Goal: Entertainment & Leisure: Consume media (video, audio)

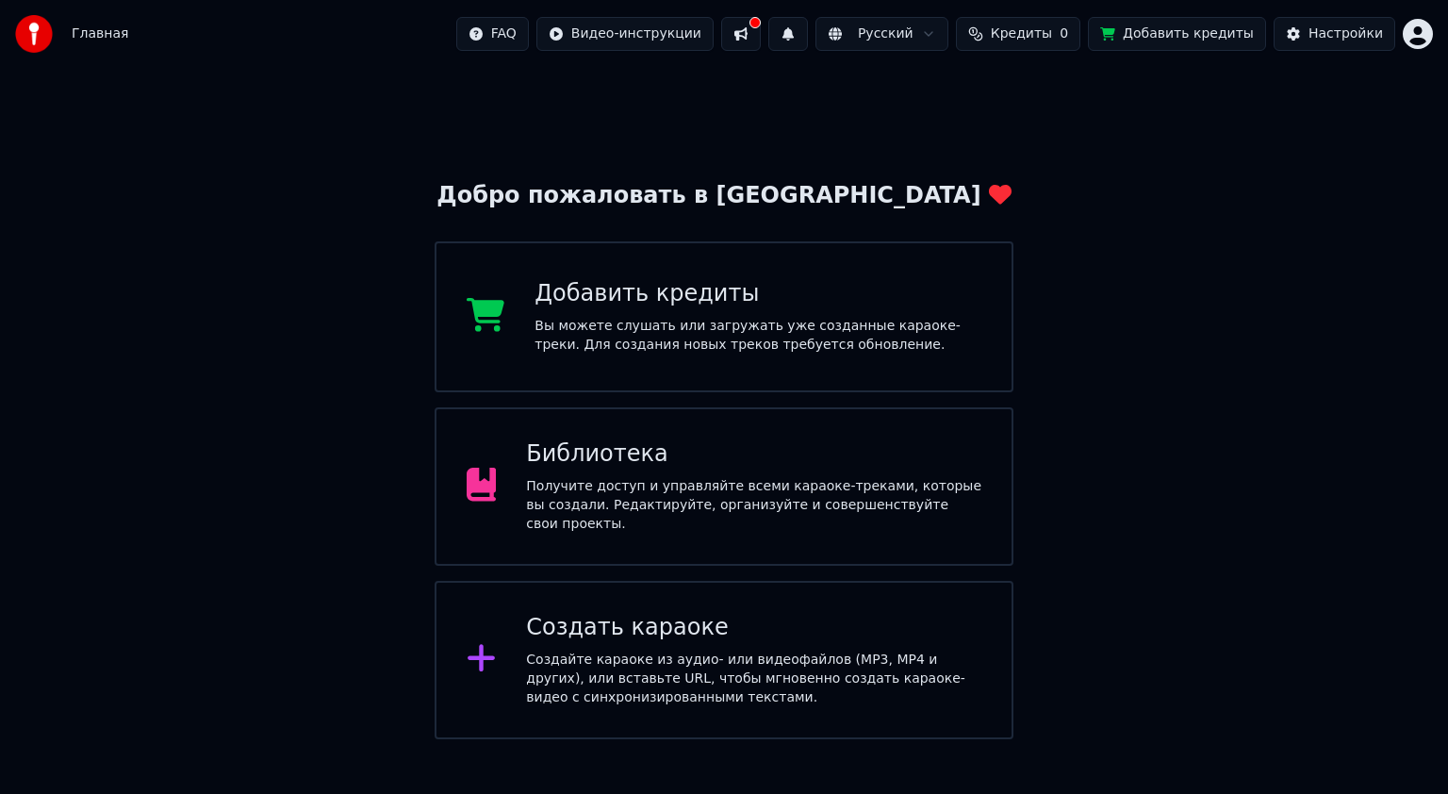
click at [711, 464] on div "Библиотека" at bounding box center [753, 454] width 455 height 30
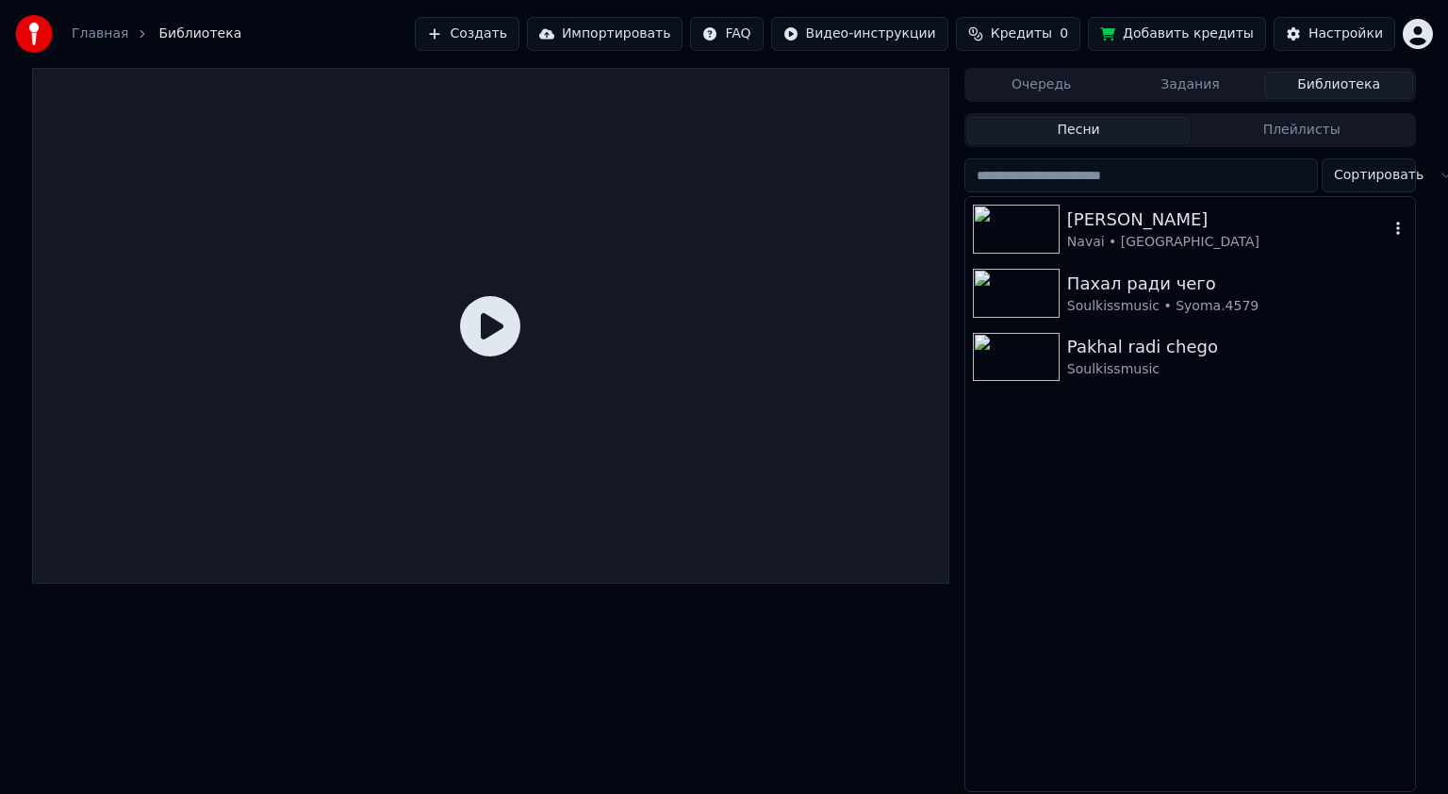
click at [1095, 230] on div "[PERSON_NAME]" at bounding box center [1227, 219] width 321 height 26
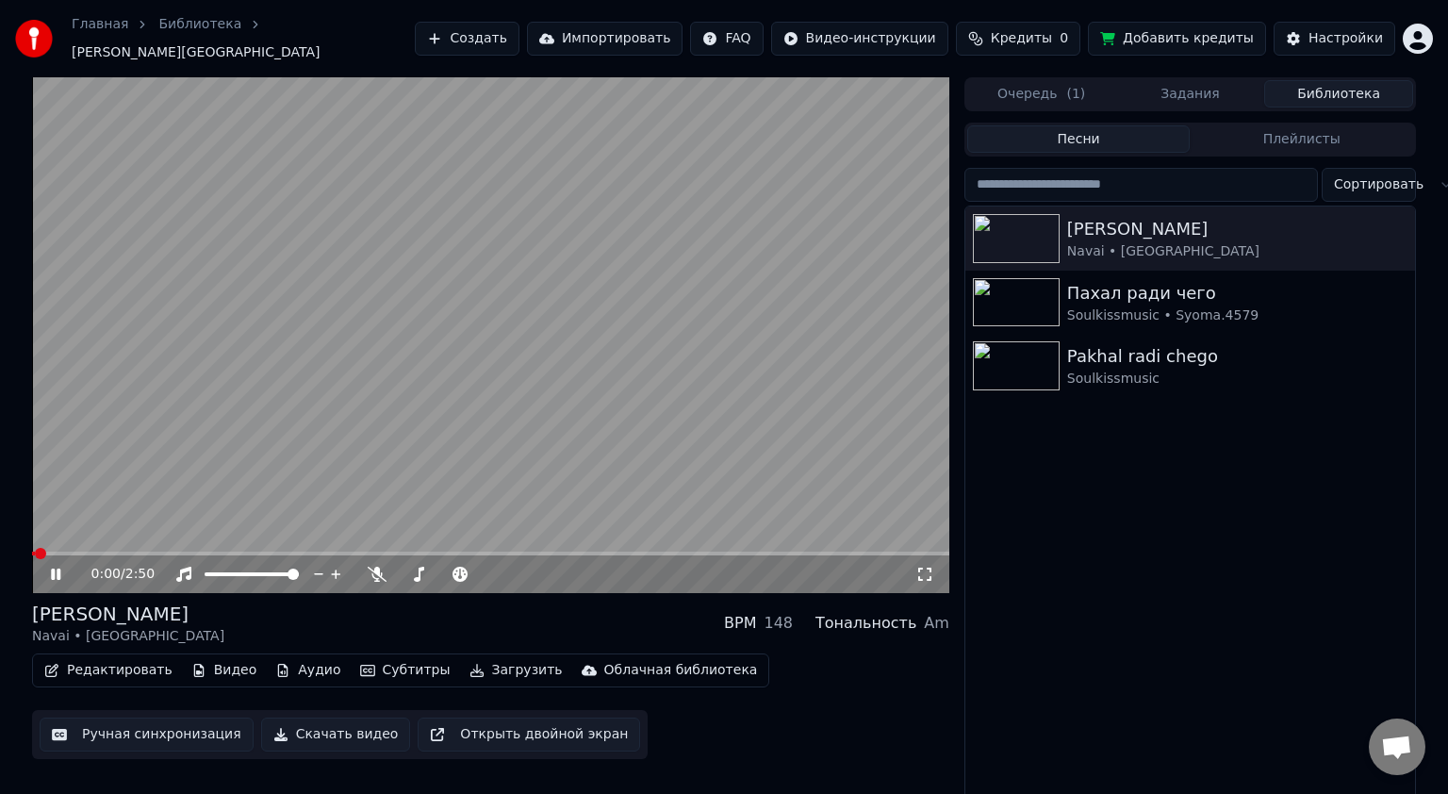
click at [500, 304] on video at bounding box center [490, 335] width 917 height 516
click at [447, 568] on span at bounding box center [446, 573] width 11 height 11
click at [489, 284] on video at bounding box center [490, 335] width 917 height 516
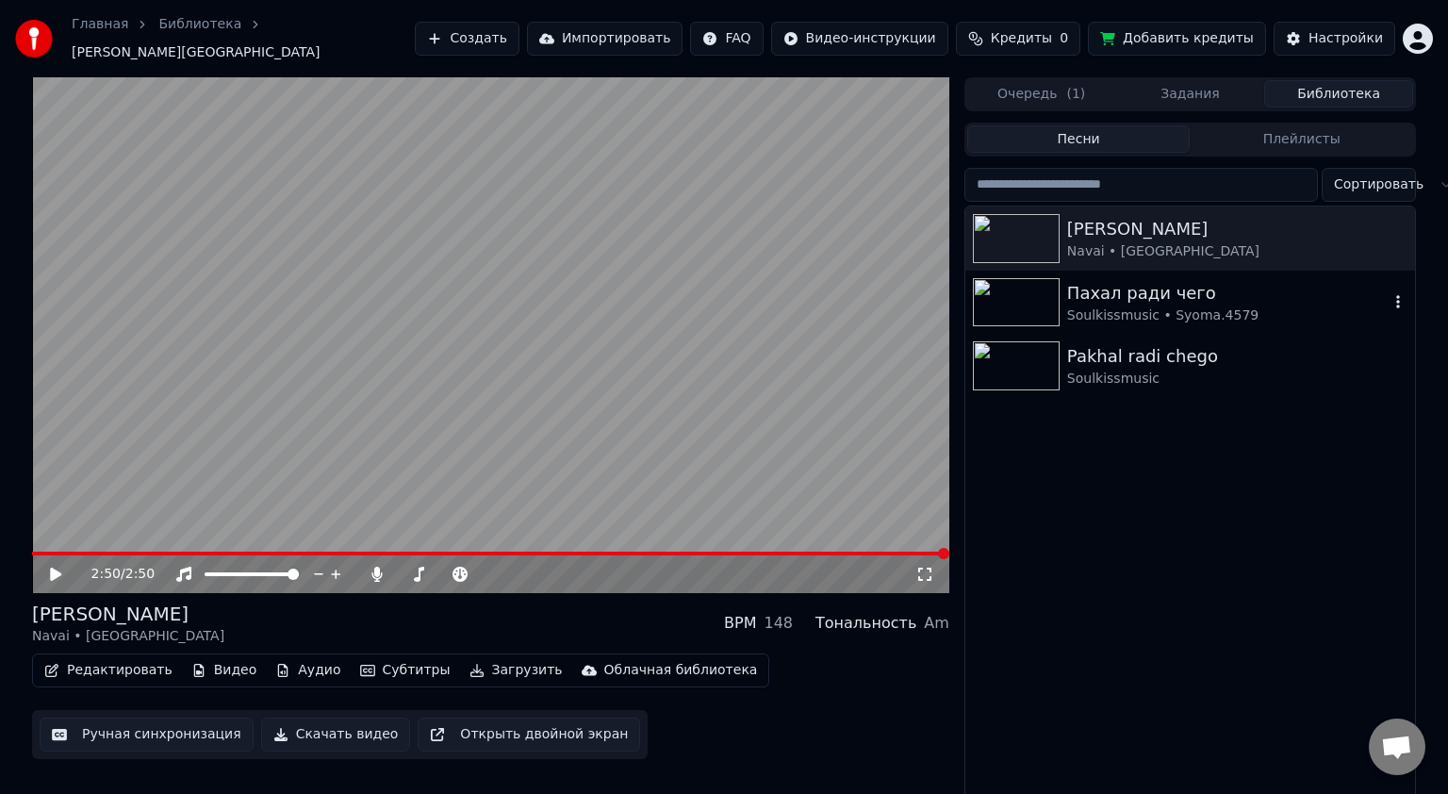
click at [1094, 306] on div "Soulkissmusic • Syoma.4579" at bounding box center [1227, 315] width 321 height 19
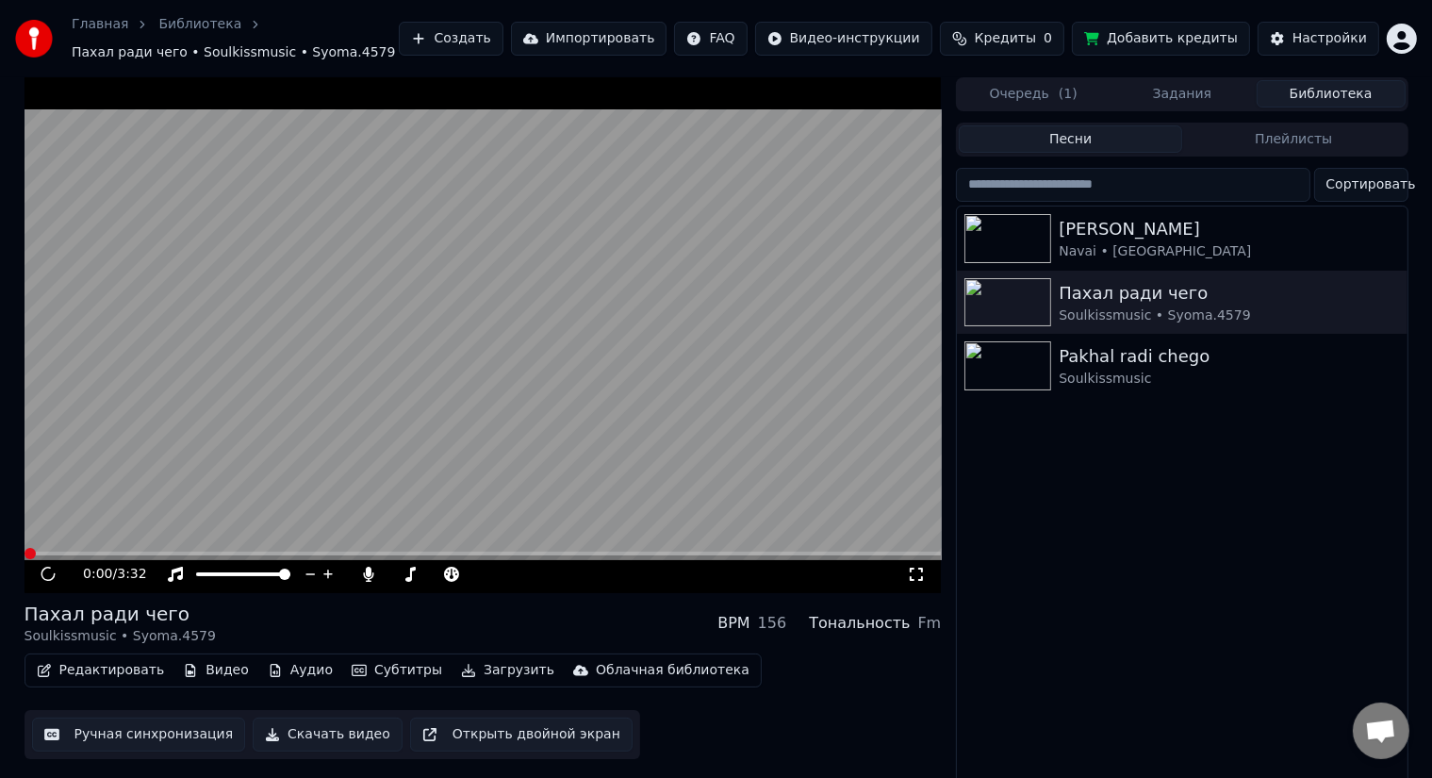
click at [417, 314] on video at bounding box center [483, 335] width 917 height 516
click at [440, 313] on video at bounding box center [483, 335] width 917 height 516
click at [479, 575] on span at bounding box center [477, 573] width 11 height 11
click at [452, 573] on span at bounding box center [449, 573] width 11 height 11
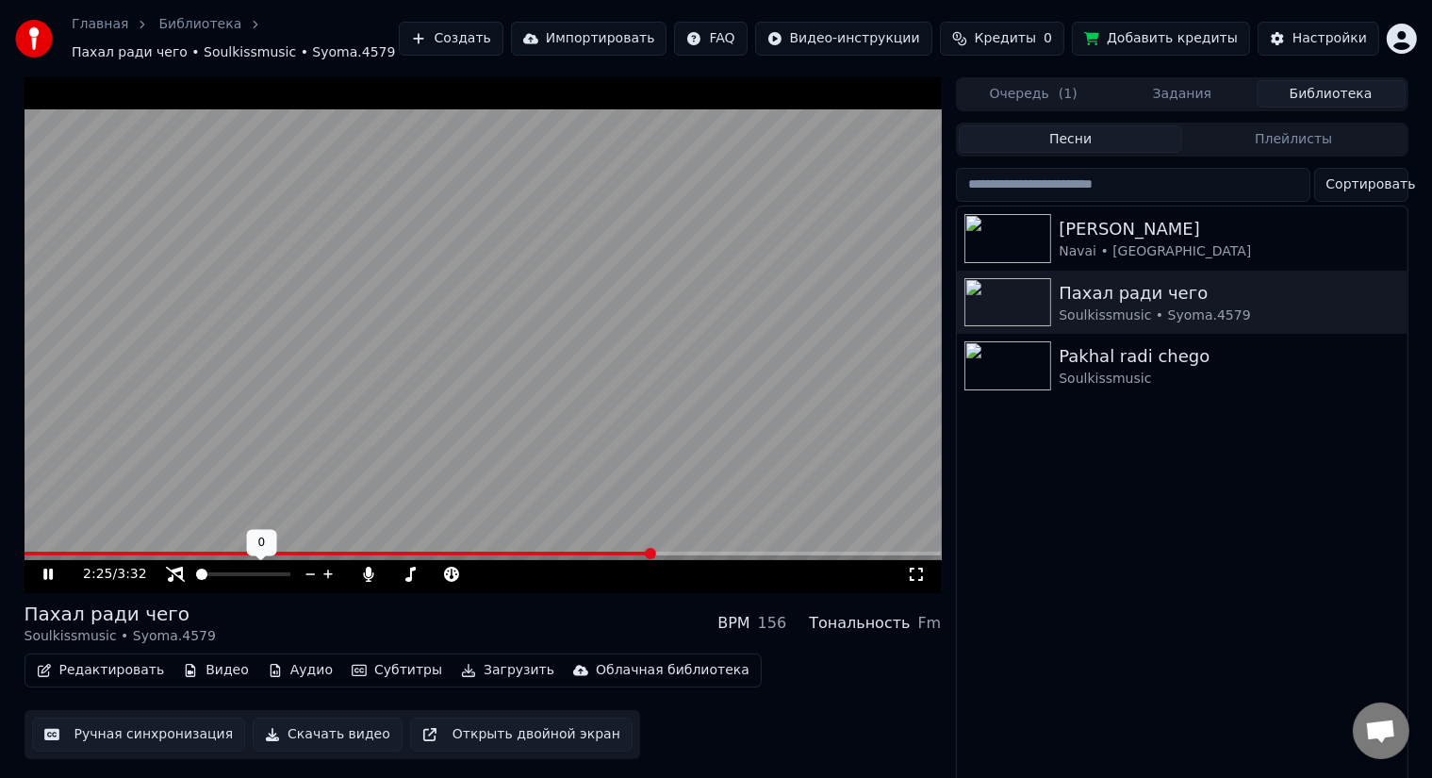
click at [196, 568] on span at bounding box center [201, 573] width 11 height 11
click at [290, 579] on span at bounding box center [284, 573] width 11 height 11
click at [437, 568] on span at bounding box center [437, 573] width 11 height 11
click at [448, 577] on span at bounding box center [446, 573] width 11 height 11
click at [196, 571] on span at bounding box center [201, 573] width 11 height 11
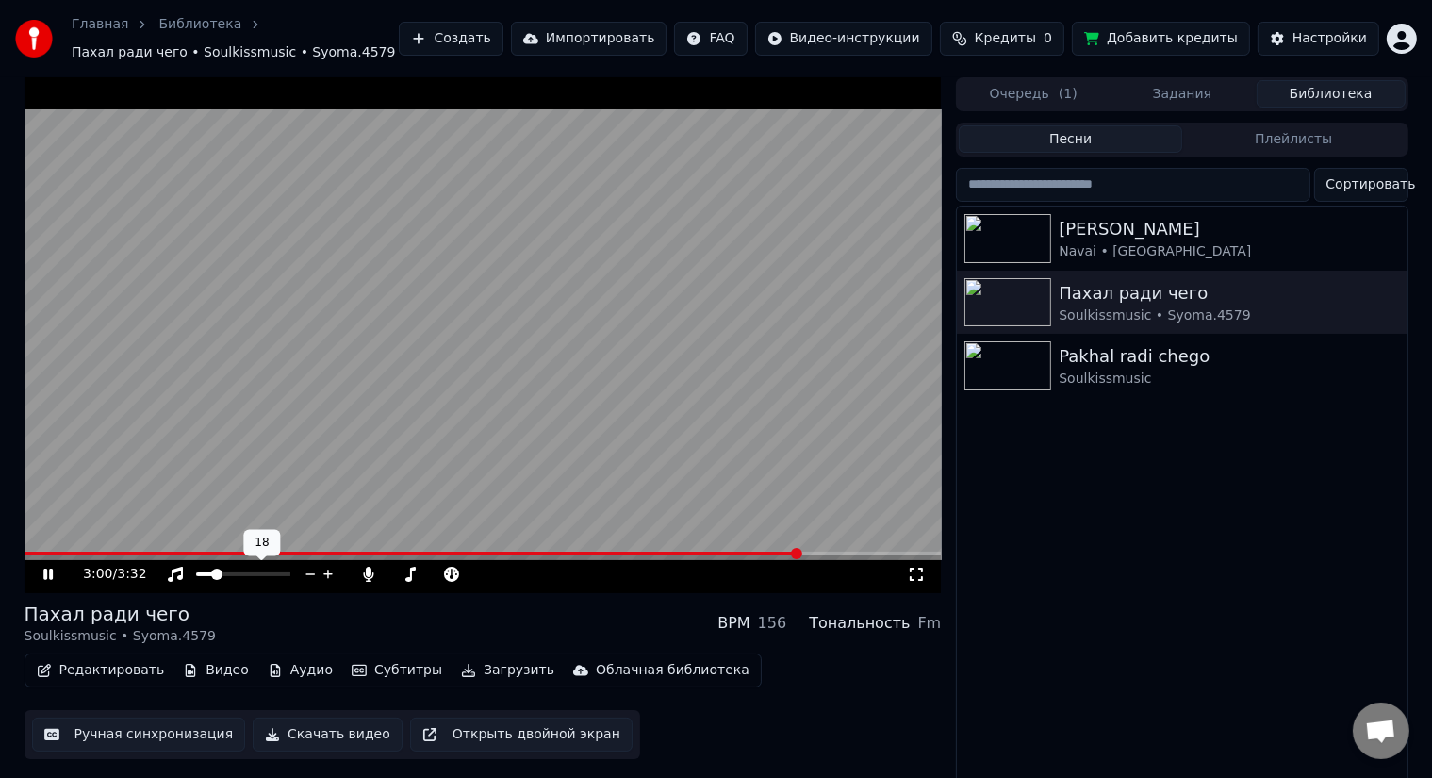
click at [213, 569] on span at bounding box center [216, 573] width 11 height 11
click at [204, 574] on span at bounding box center [207, 573] width 11 height 11
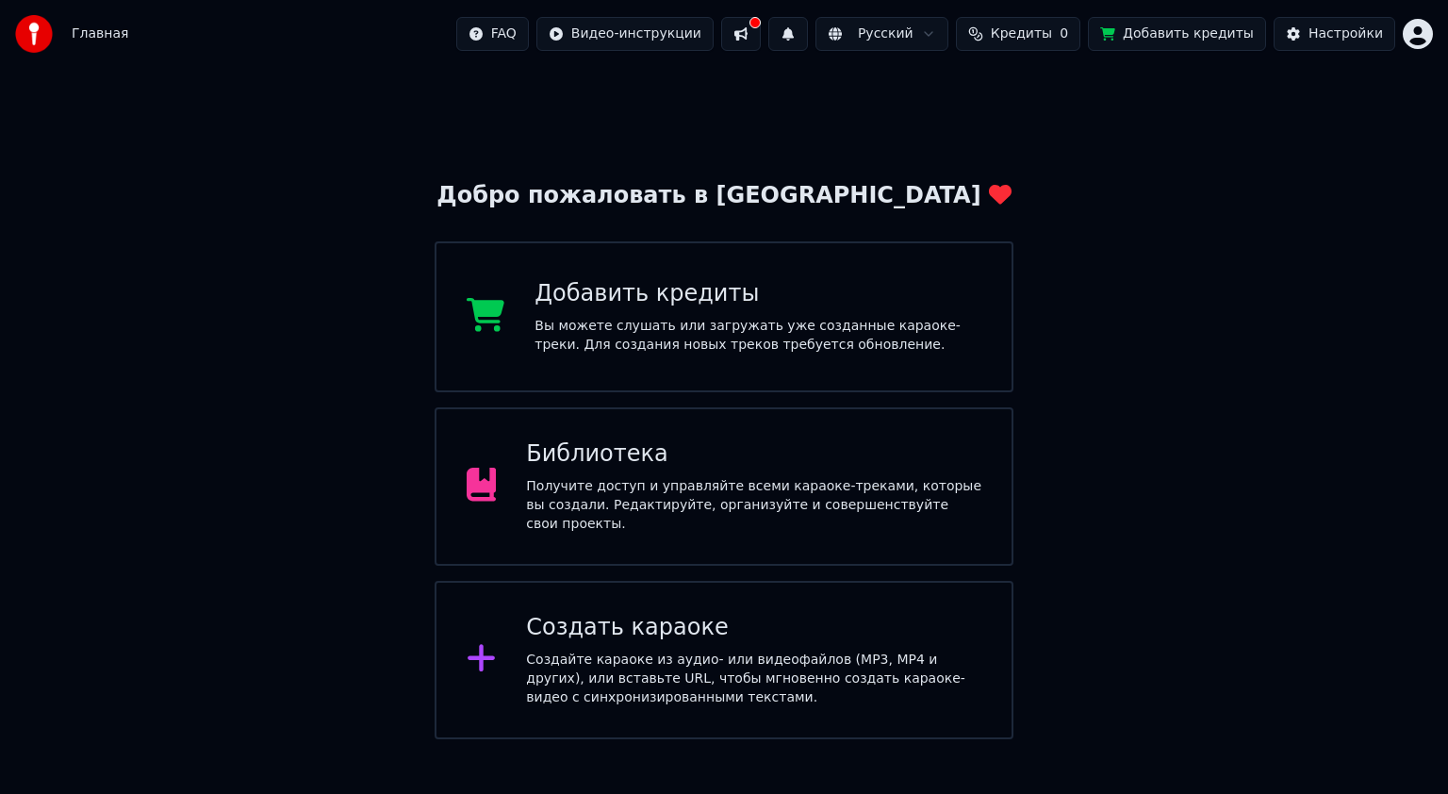
click at [637, 630] on div "Создать караоке" at bounding box center [753, 628] width 455 height 30
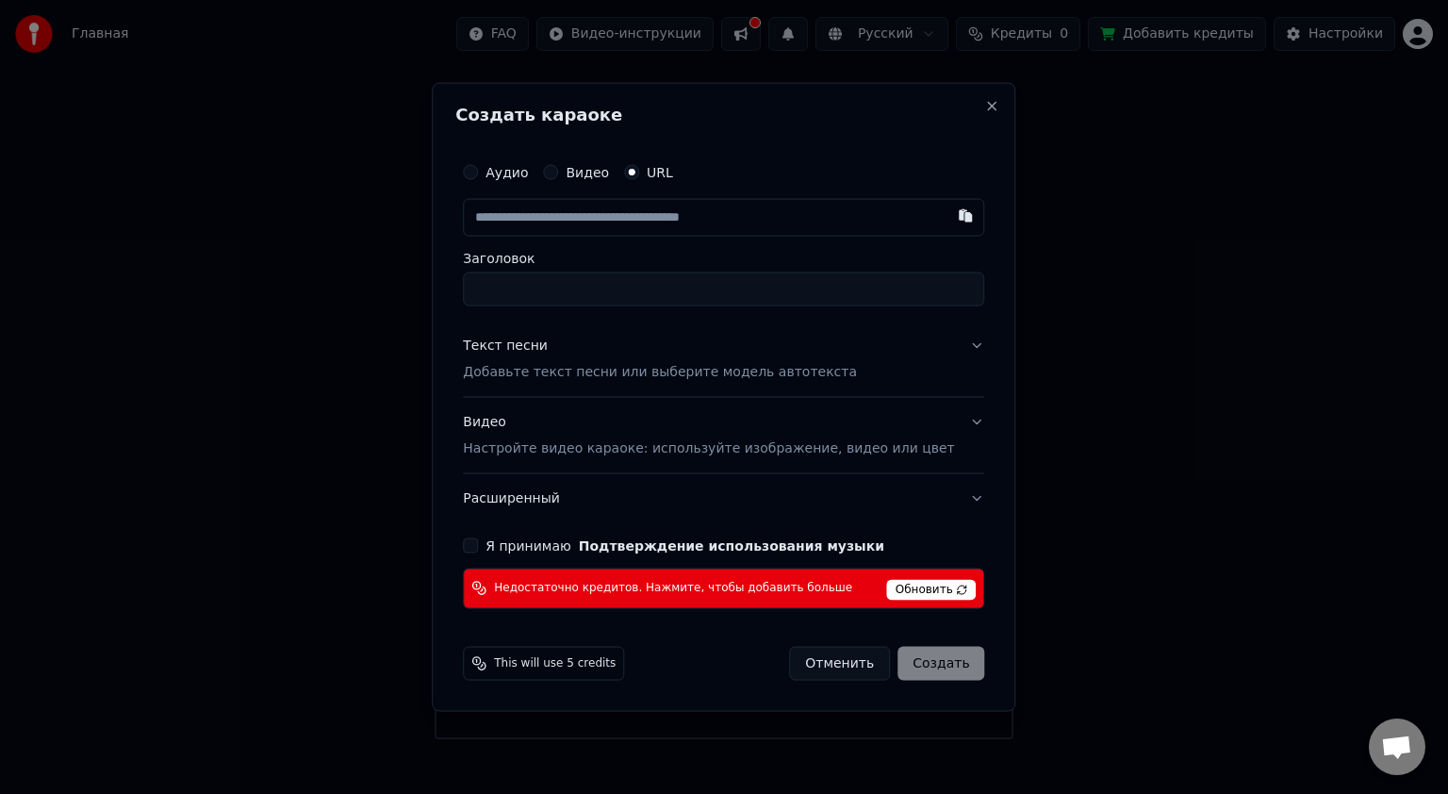
click at [558, 173] on button "Видео" at bounding box center [550, 172] width 15 height 15
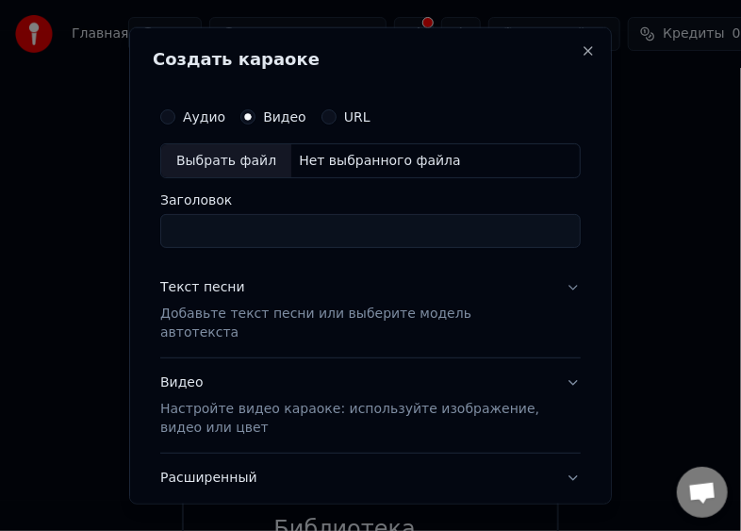
click at [314, 162] on div "Нет выбранного файла" at bounding box center [379, 160] width 177 height 19
drag, startPoint x: 327, startPoint y: 109, endPoint x: 328, endPoint y: 120, distance: 10.4
click at [327, 109] on div "URL" at bounding box center [345, 115] width 49 height 15
click at [321, 117] on button "URL" at bounding box center [328, 115] width 15 height 15
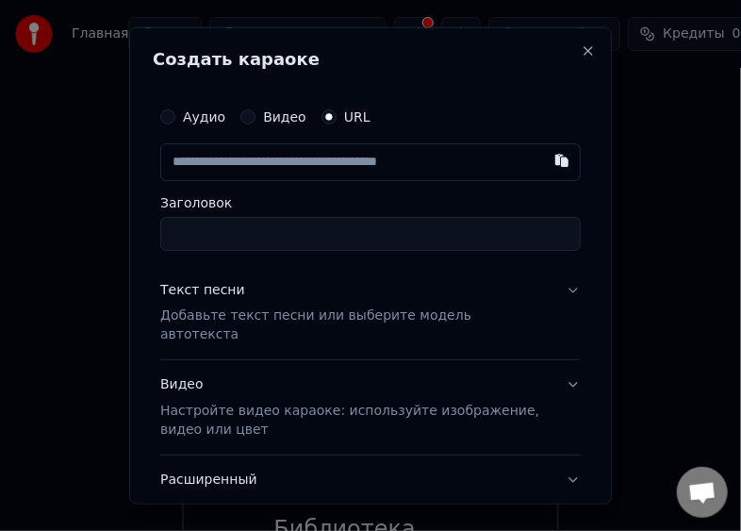
drag, startPoint x: 184, startPoint y: 156, endPoint x: 211, endPoint y: 167, distance: 29.2
click at [211, 167] on input "text" at bounding box center [370, 161] width 420 height 38
click at [550, 156] on button "button" at bounding box center [562, 159] width 38 height 34
type input "**********"
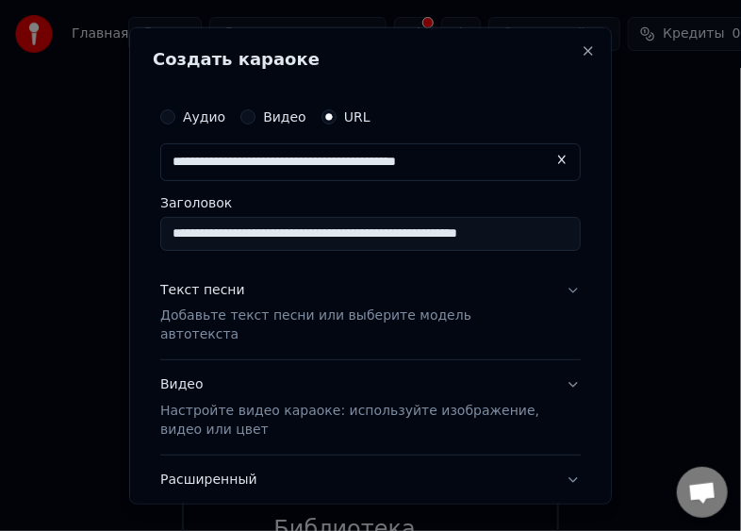
type input "**********"
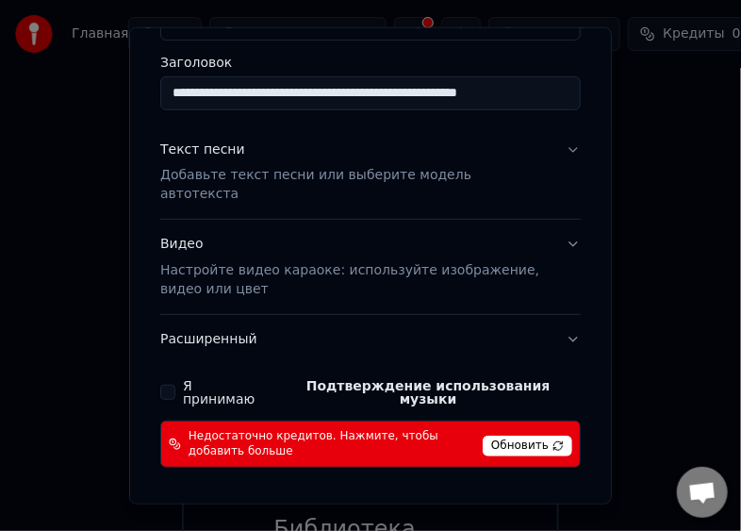
scroll to position [174, 0]
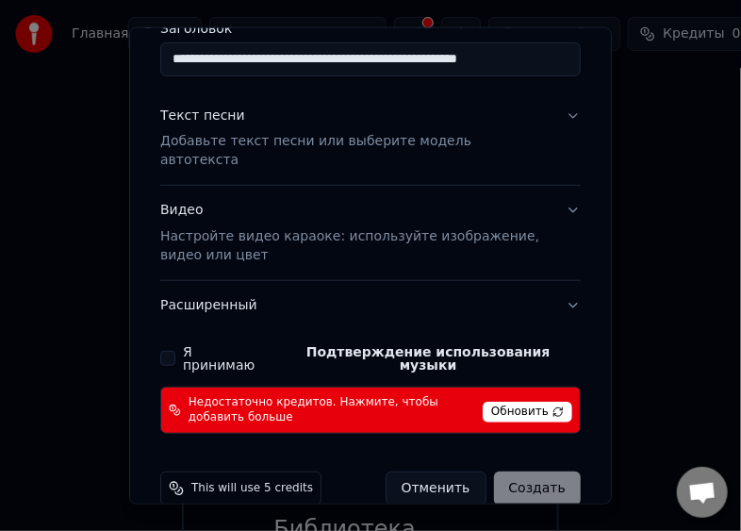
click at [517, 402] on span "Обновить" at bounding box center [528, 412] width 90 height 21
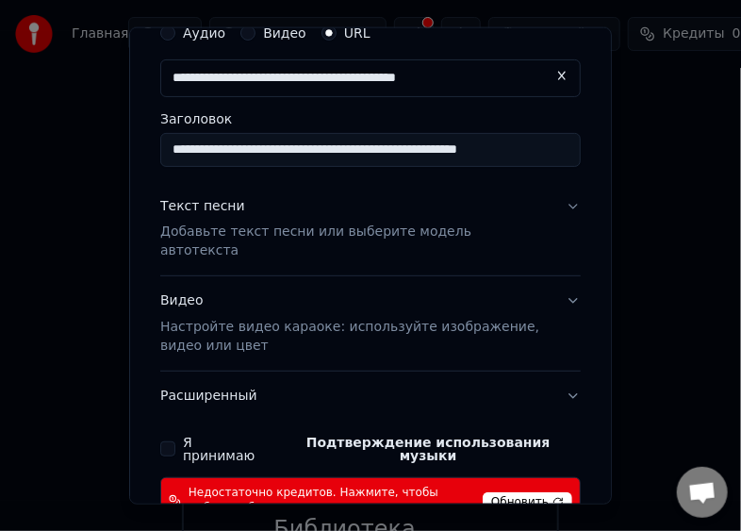
scroll to position [80, 0]
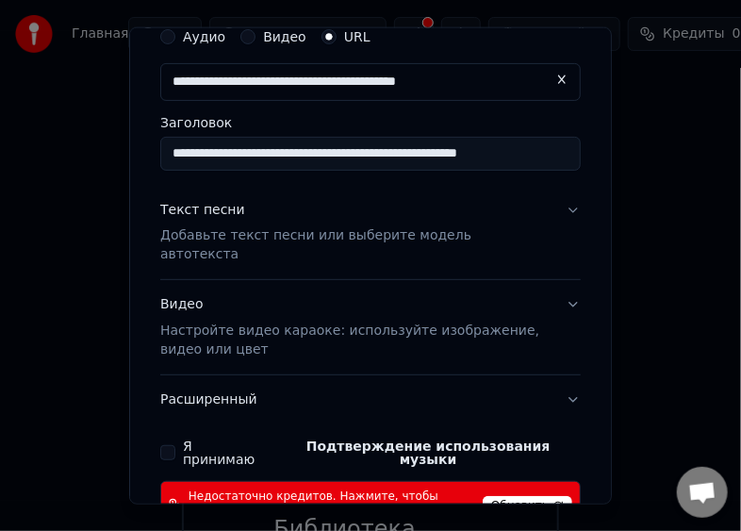
click at [172, 445] on button "Я принимаю Подтверждение использования музыки" at bounding box center [167, 452] width 15 height 15
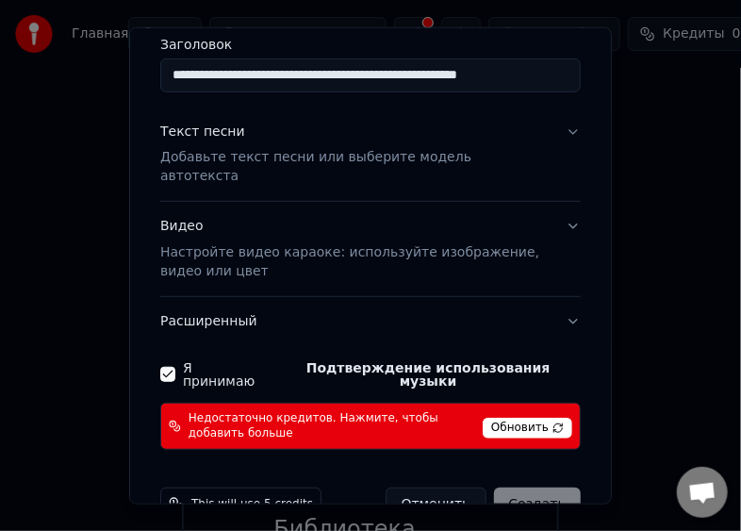
scroll to position [174, 0]
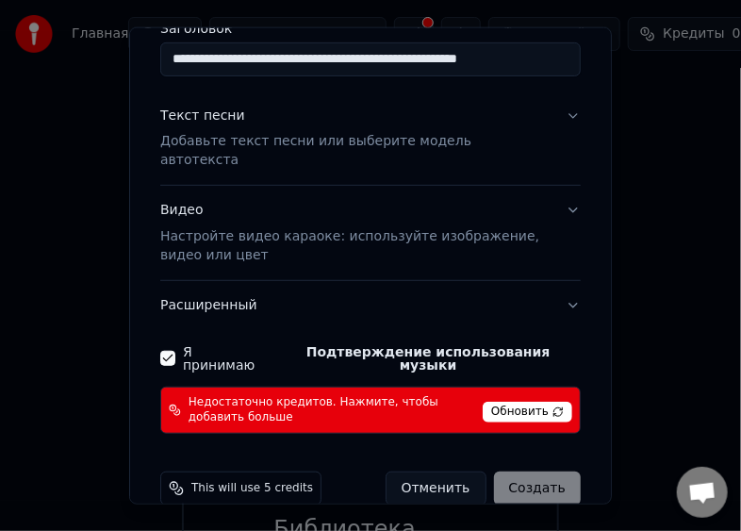
click at [554, 192] on button "Видео Настройте видео караоке: используйте изображение, видео или цвет" at bounding box center [370, 233] width 420 height 94
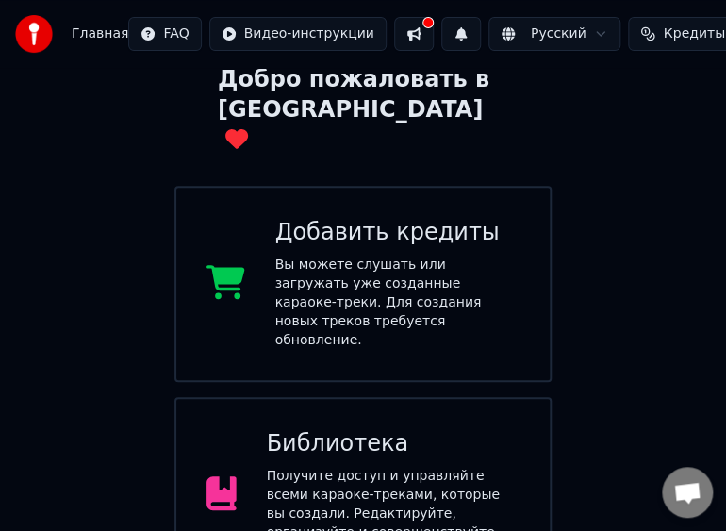
scroll to position [94, 0]
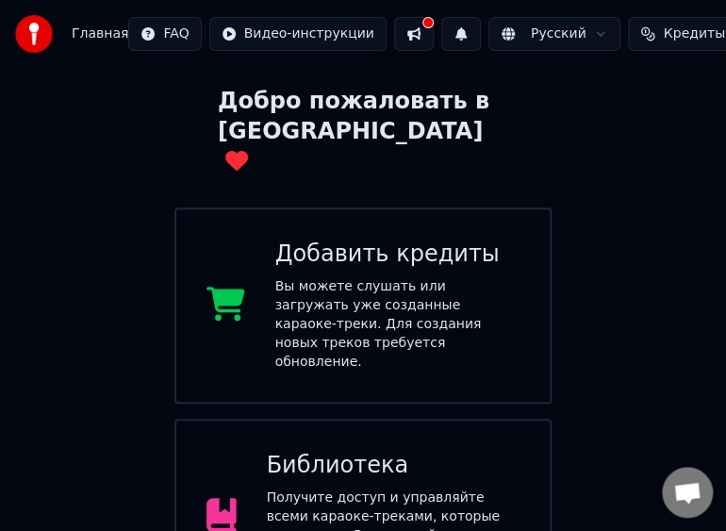
click at [408, 277] on div "Вы можете слушать или загружать уже созданные караоке-треки. Для создания новых…" at bounding box center [397, 324] width 245 height 94
click at [332, 488] on div "Получите доступ и управляйте всеми караоке-треками, которые вы создали. Редакти…" at bounding box center [394, 535] width 254 height 94
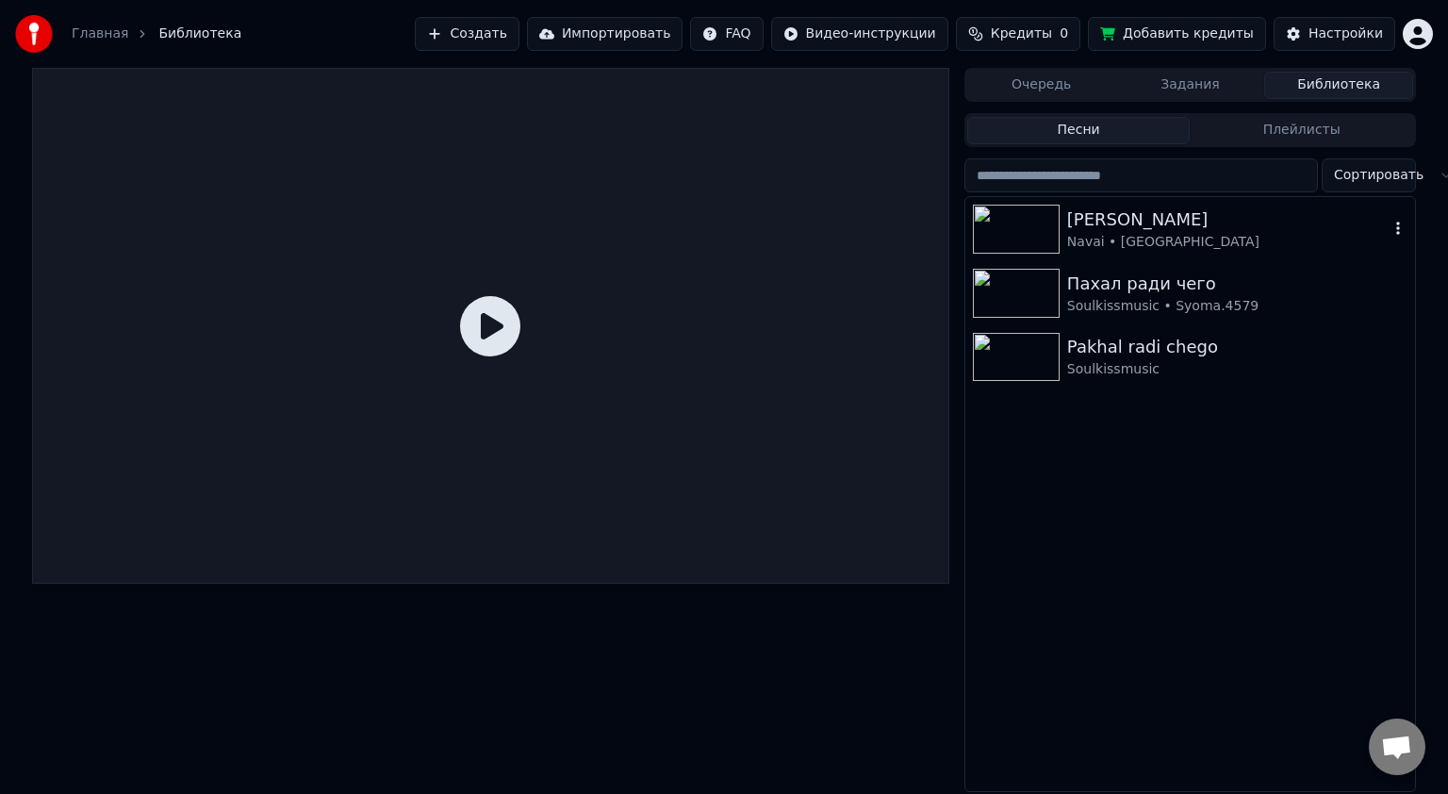
click at [1092, 224] on div "[PERSON_NAME]" at bounding box center [1227, 219] width 321 height 26
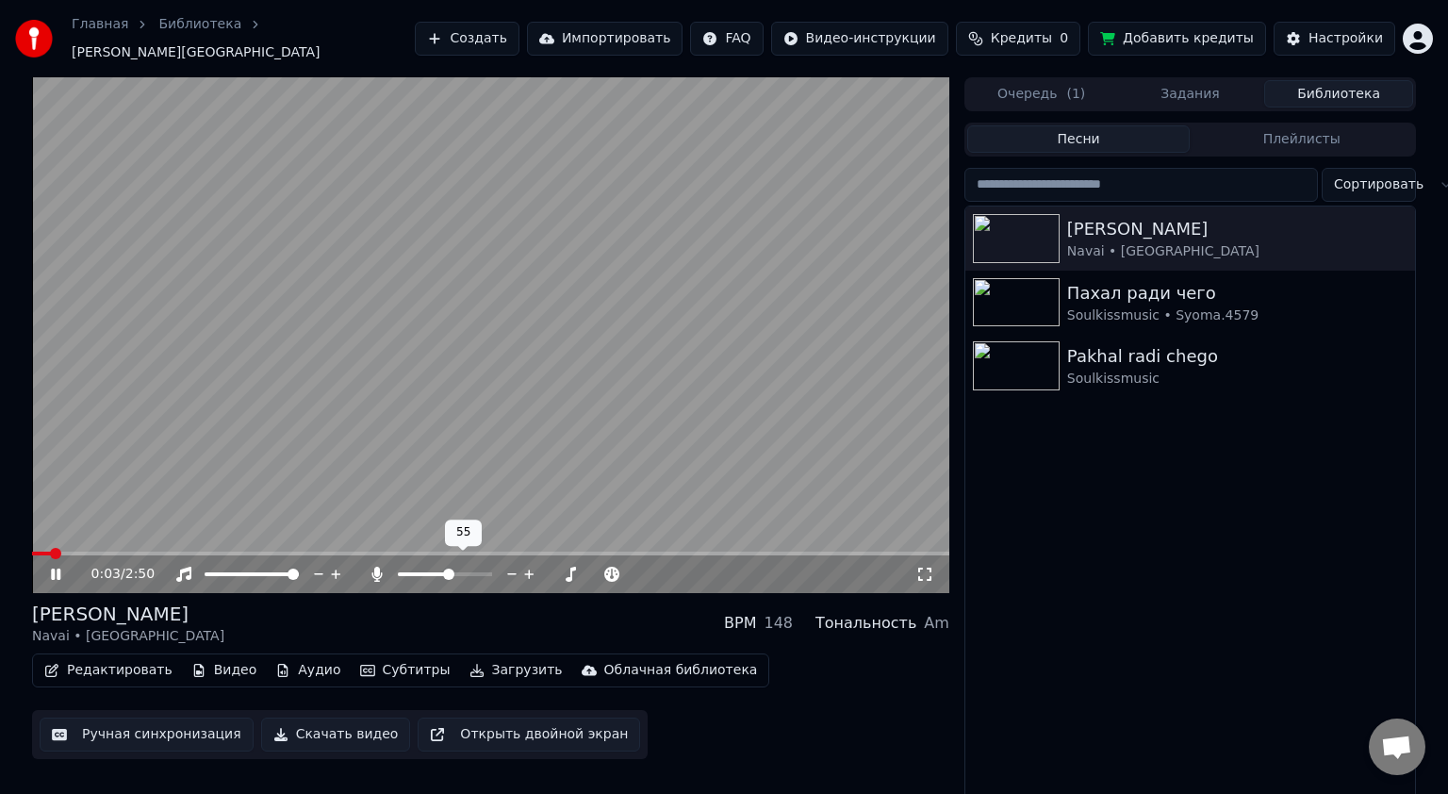
click at [447, 568] on span at bounding box center [448, 573] width 11 height 11
click at [458, 568] on span at bounding box center [457, 573] width 11 height 11
click at [205, 568] on span at bounding box center [210, 573] width 11 height 11
click at [284, 568] on span at bounding box center [279, 573] width 11 height 11
click at [398, 568] on span at bounding box center [403, 573] width 11 height 11
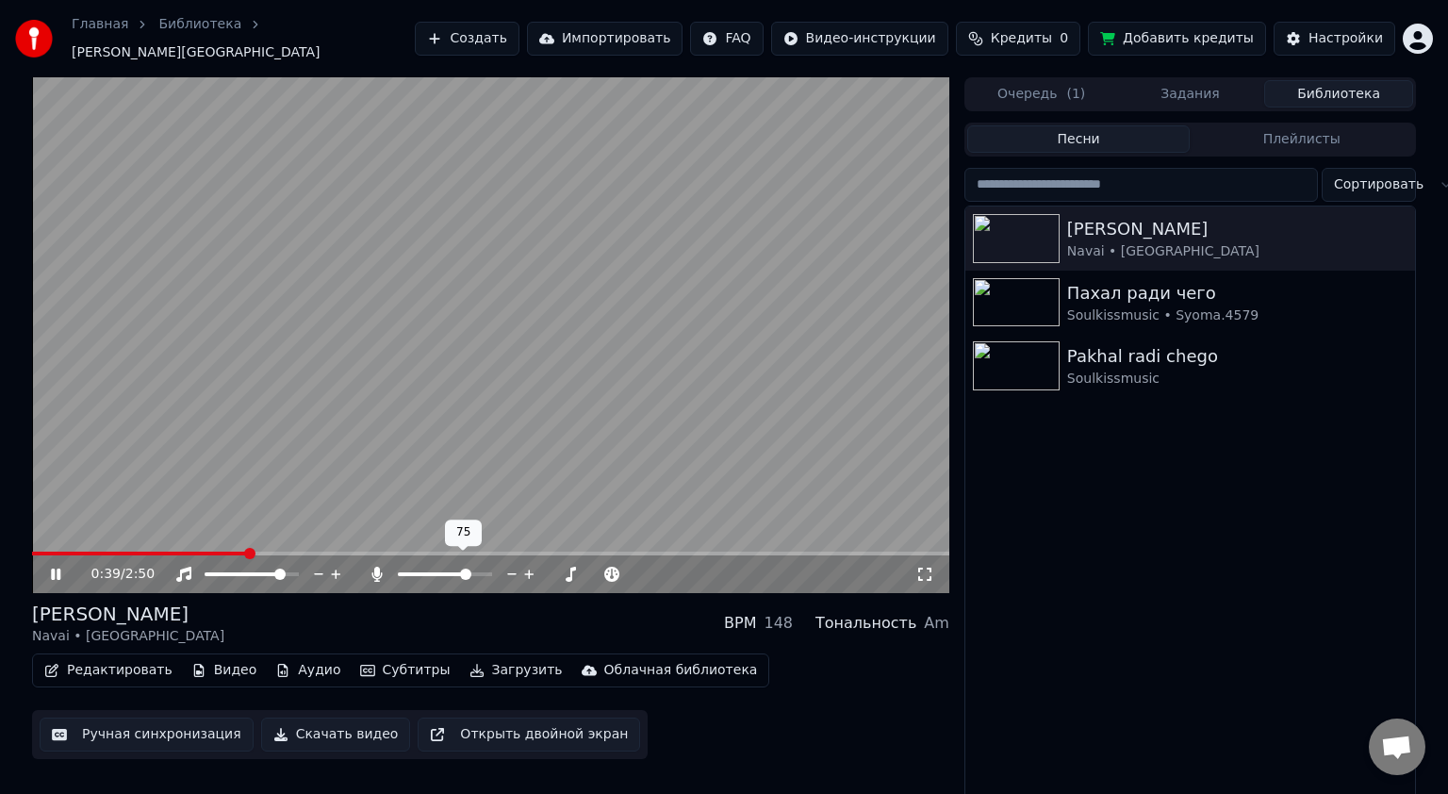
click at [468, 568] on span at bounding box center [465, 573] width 11 height 11
click at [205, 569] on span at bounding box center [210, 573] width 11 height 11
drag, startPoint x: 56, startPoint y: 567, endPoint x: 90, endPoint y: 555, distance: 35.8
click at [56, 567] on icon at bounding box center [69, 574] width 44 height 15
click at [32, 548] on span at bounding box center [37, 553] width 11 height 11
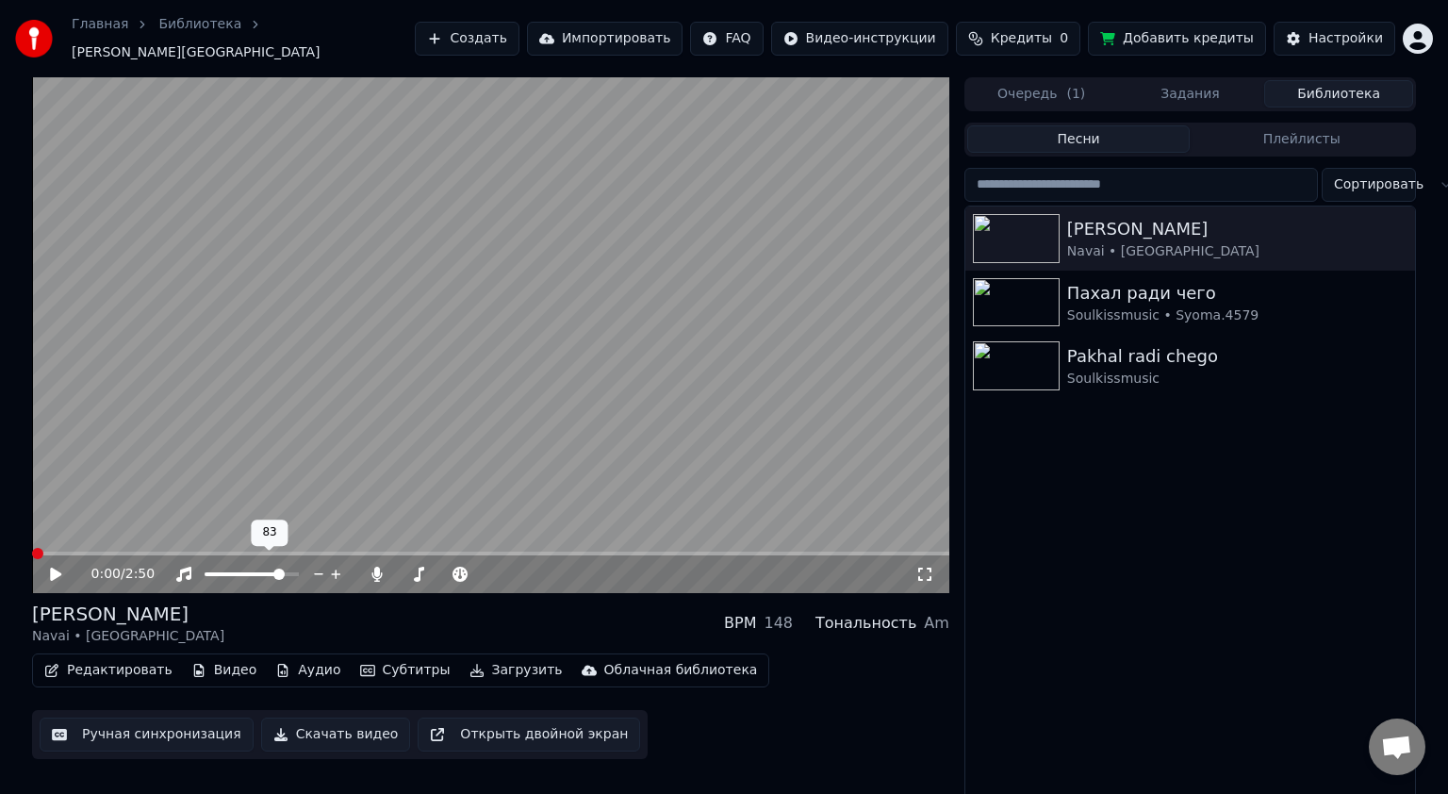
click at [273, 568] on span at bounding box center [278, 573] width 11 height 11
click at [401, 569] on span at bounding box center [406, 573] width 11 height 11
click at [494, 333] on video at bounding box center [490, 335] width 917 height 516
click at [403, 568] on span at bounding box center [406, 573] width 11 height 11
click at [398, 572] on span at bounding box center [398, 574] width 0 height 4
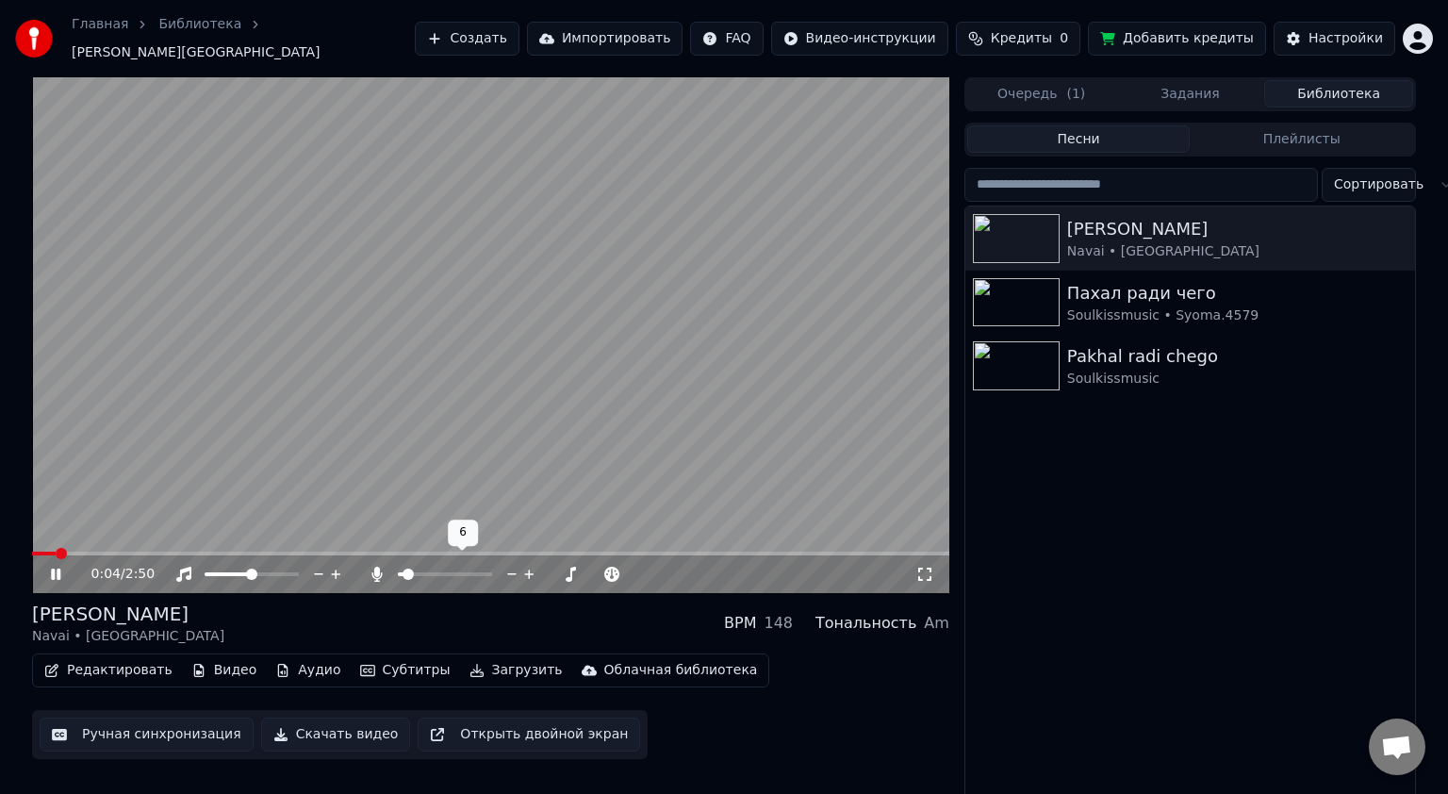
click at [403, 568] on span at bounding box center [407, 573] width 11 height 11
click at [398, 568] on span at bounding box center [403, 573] width 11 height 11
click at [698, 162] on video at bounding box center [490, 335] width 917 height 516
click at [478, 308] on video at bounding box center [490, 335] width 917 height 516
click at [416, 565] on div at bounding box center [462, 574] width 152 height 19
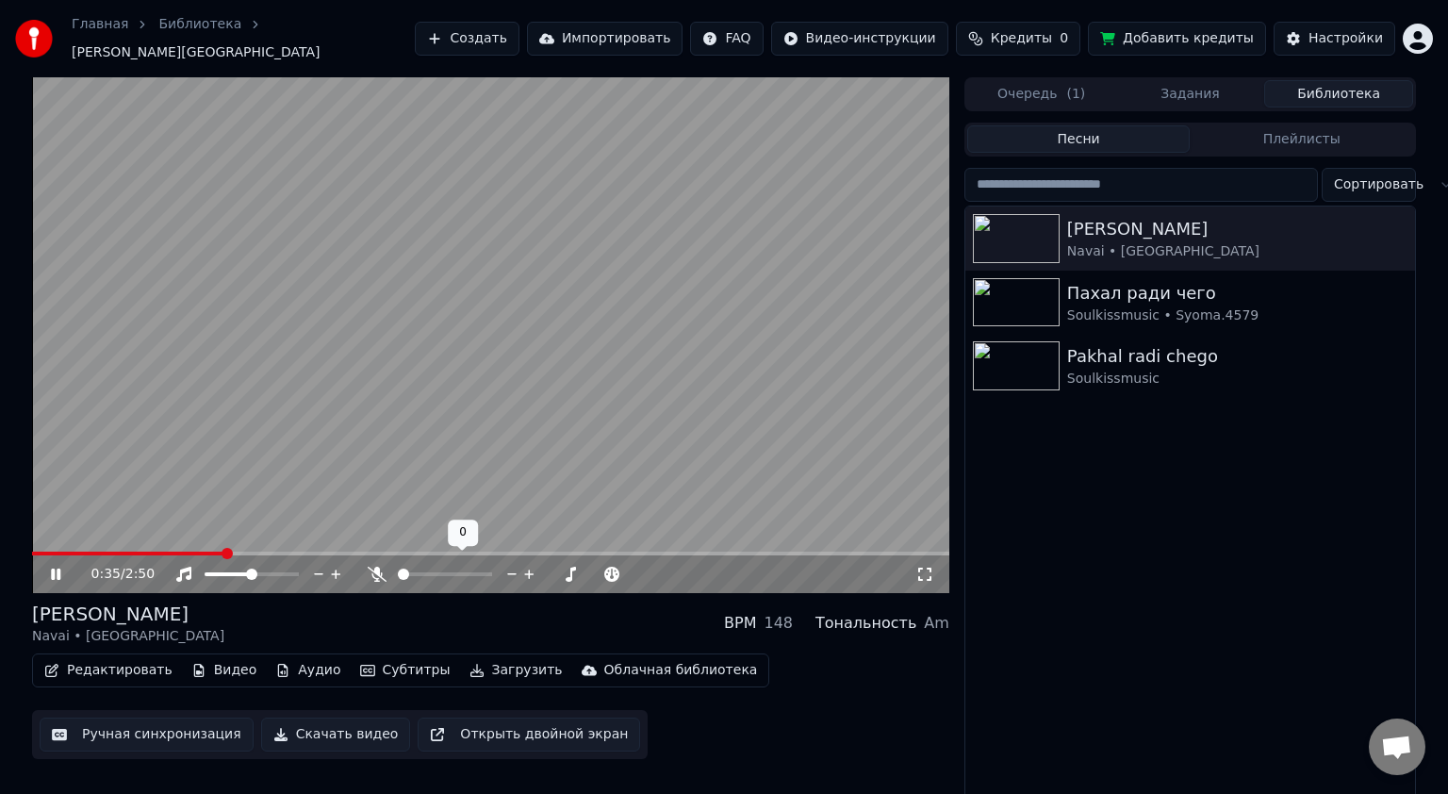
click at [427, 572] on span at bounding box center [445, 574] width 94 height 4
click at [439, 568] on span at bounding box center [444, 573] width 11 height 11
click at [527, 370] on video at bounding box center [490, 335] width 917 height 516
click at [480, 570] on span at bounding box center [478, 573] width 11 height 11
click at [483, 568] on span at bounding box center [486, 573] width 11 height 11
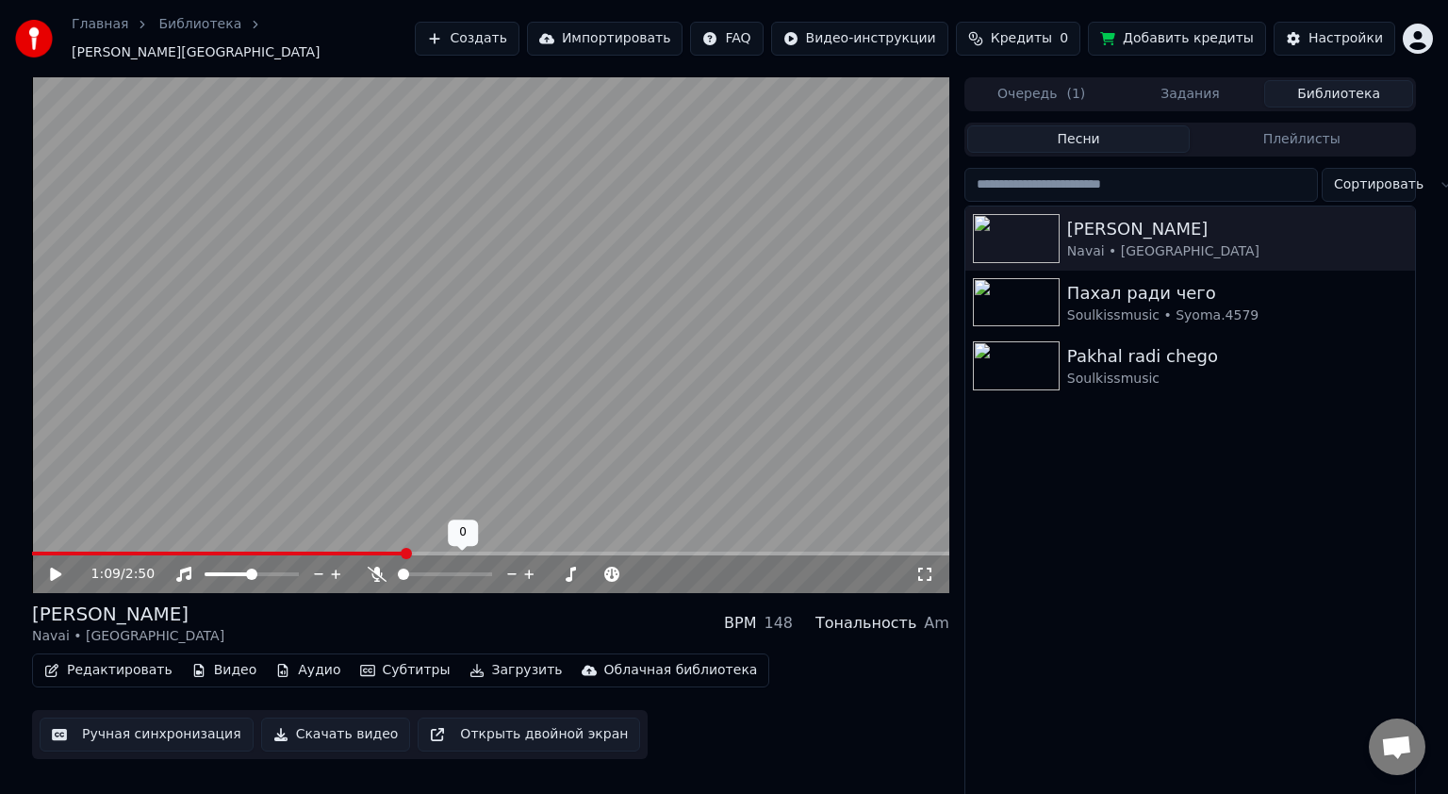
click at [398, 568] on span at bounding box center [403, 573] width 11 height 11
click at [378, 342] on video at bounding box center [490, 335] width 917 height 516
click at [441, 568] on span at bounding box center [443, 573] width 11 height 11
click at [432, 555] on div "1:29 / 2:50" at bounding box center [490, 574] width 917 height 38
click at [398, 568] on span at bounding box center [403, 573] width 11 height 11
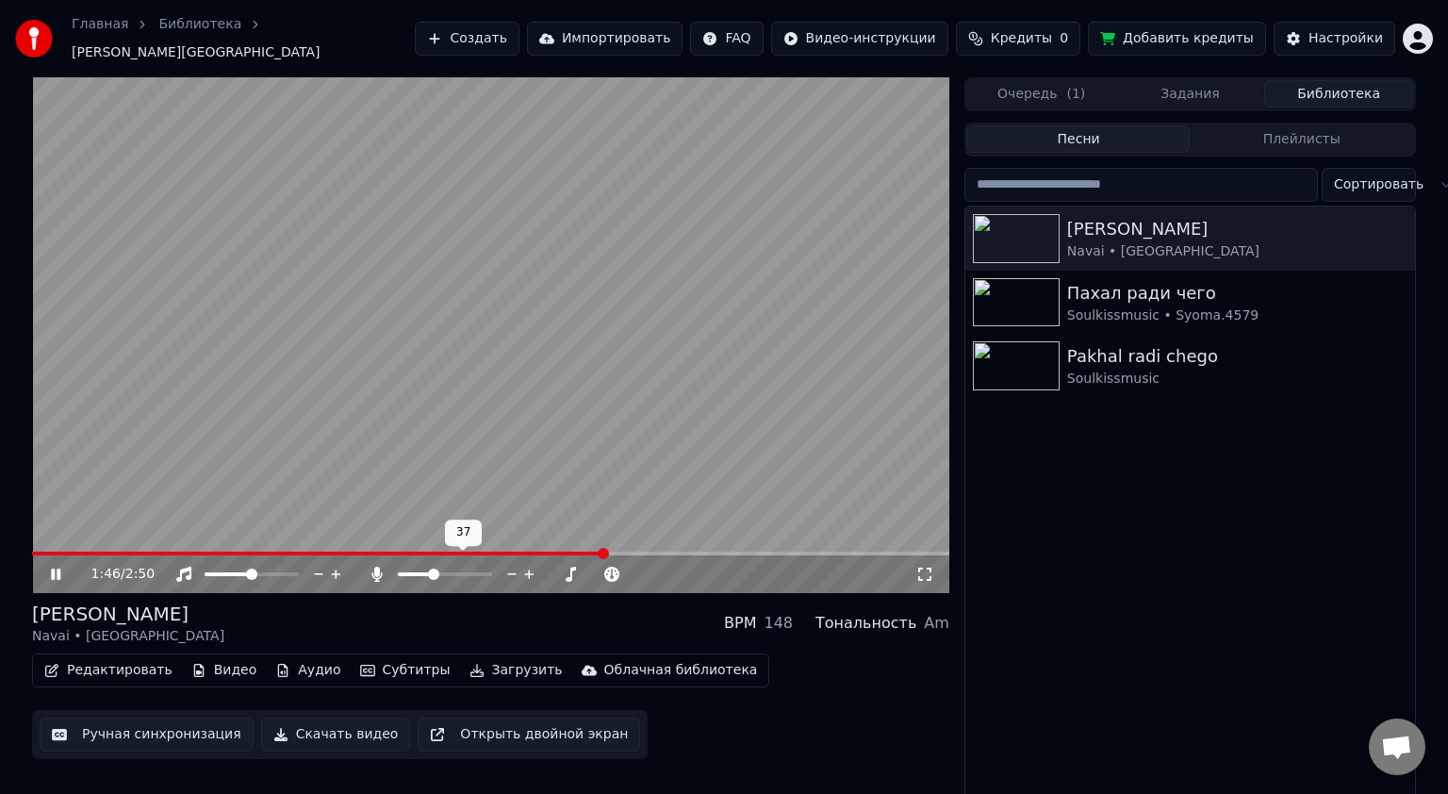
click at [432, 568] on span at bounding box center [433, 573] width 11 height 11
click at [459, 568] on span at bounding box center [457, 573] width 11 height 11
click at [490, 298] on video at bounding box center [490, 335] width 917 height 516
click at [403, 572] on span at bounding box center [401, 574] width 6 height 4
click at [400, 568] on span at bounding box center [404, 573] width 11 height 11
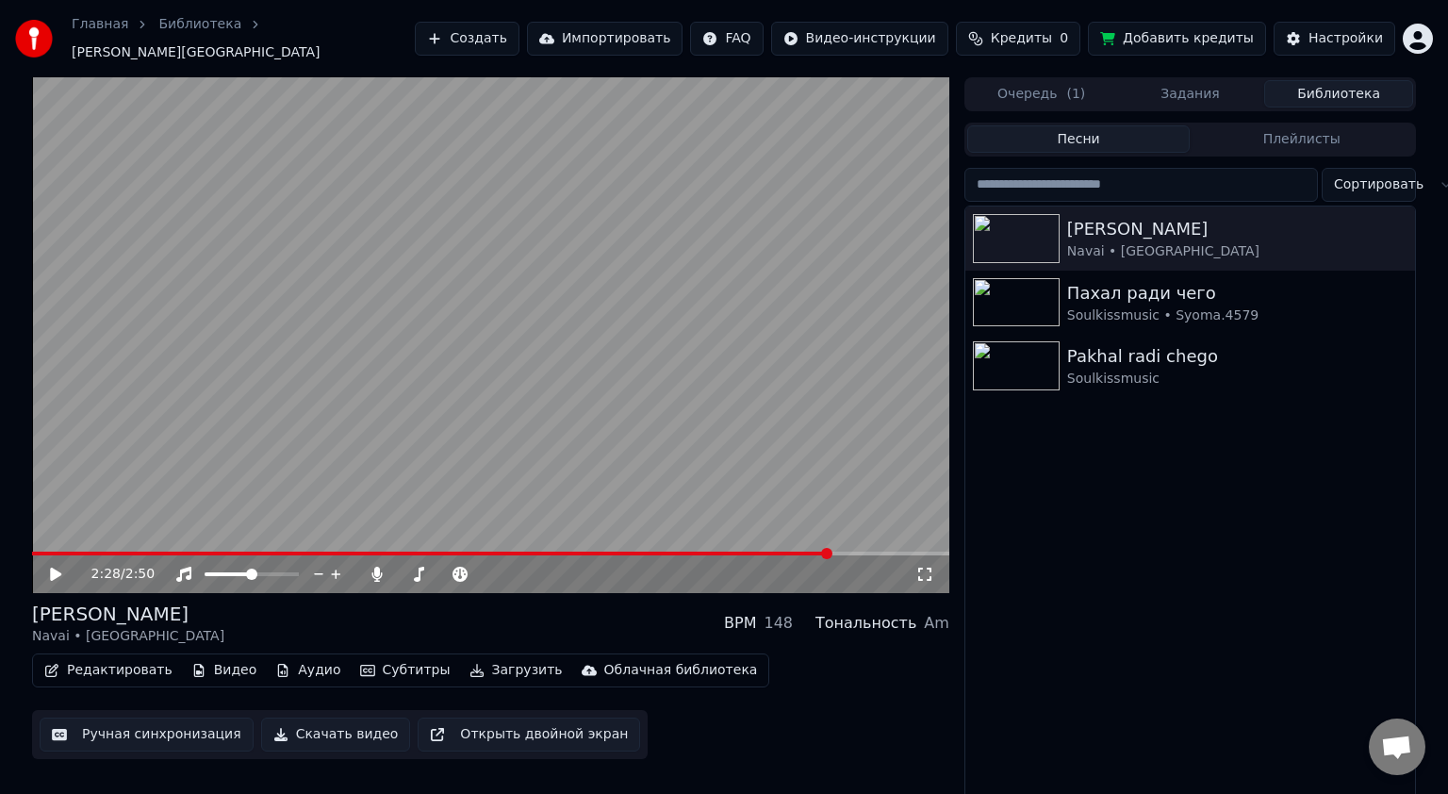
click at [924, 567] on icon at bounding box center [924, 574] width 19 height 15
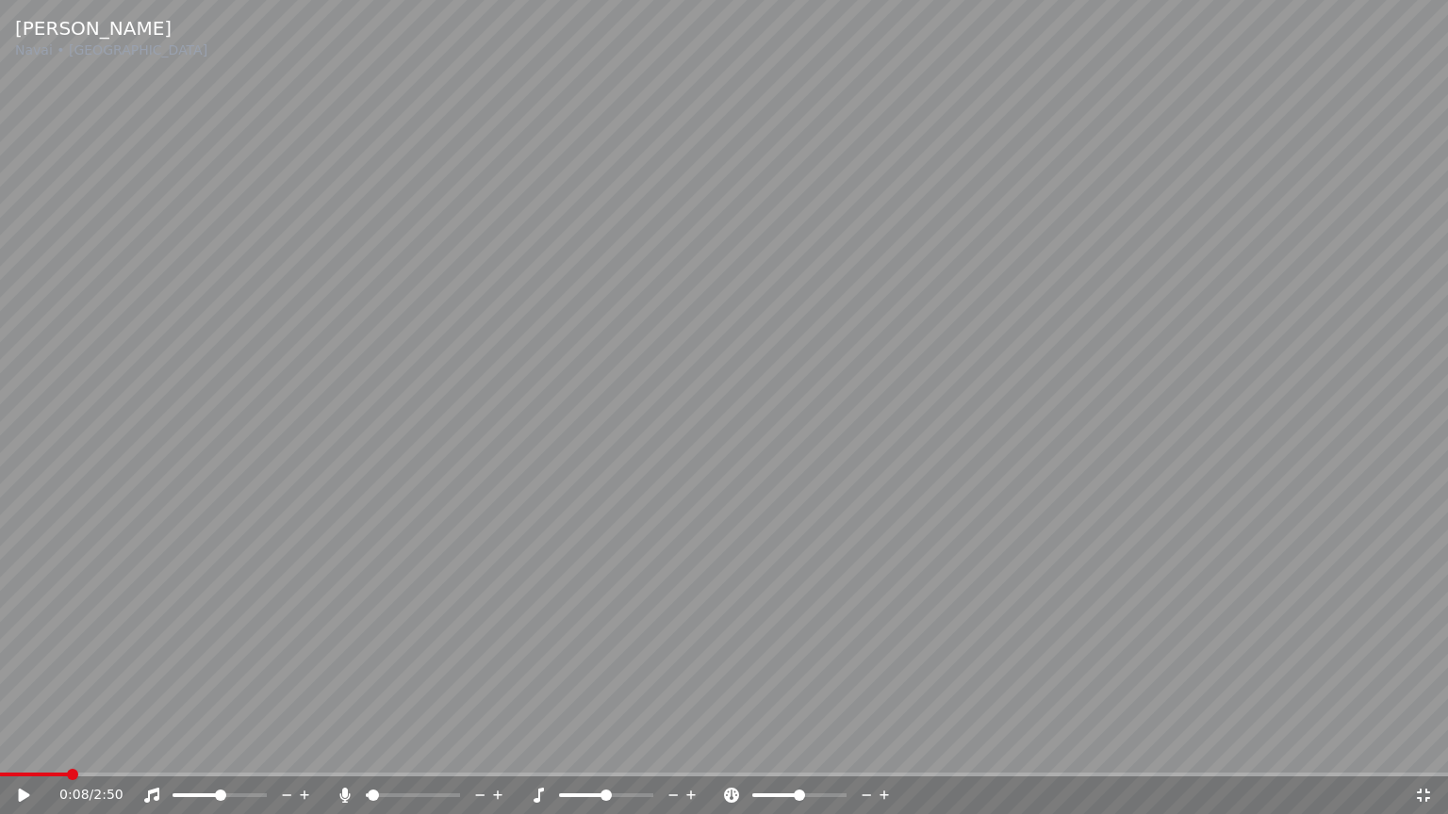
click at [67, 774] on span at bounding box center [34, 775] width 68 height 4
click at [98, 773] on span at bounding box center [724, 775] width 1448 height 4
click at [768, 419] on video at bounding box center [724, 407] width 1448 height 814
click at [611, 414] on video at bounding box center [724, 407] width 1448 height 814
click at [377, 793] on span at bounding box center [373, 795] width 11 height 11
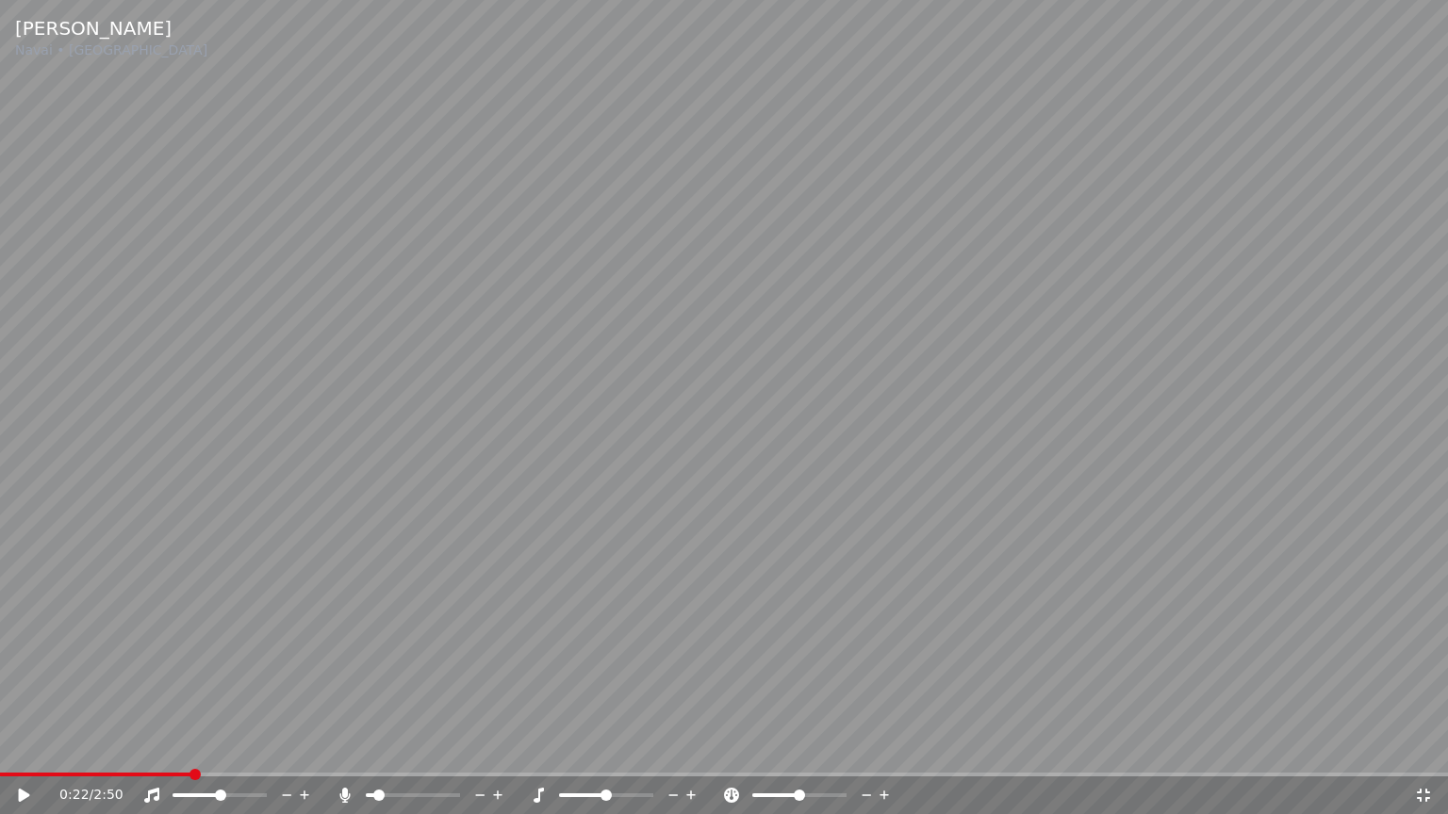
click at [376, 793] on span at bounding box center [378, 795] width 11 height 11
click at [1423, 793] on icon at bounding box center [1423, 795] width 19 height 15
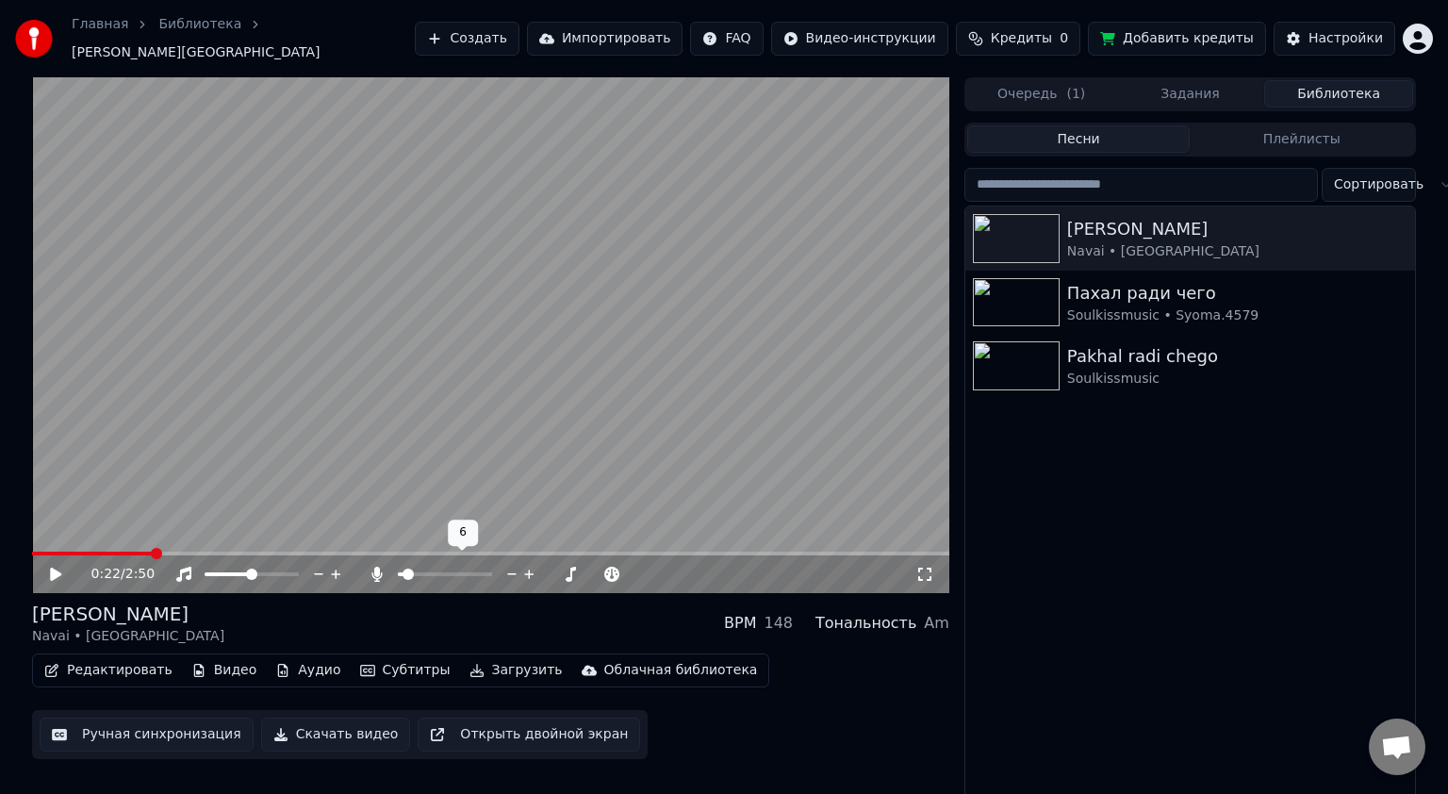
click at [402, 568] on span at bounding box center [407, 573] width 11 height 11
click at [475, 412] on video at bounding box center [490, 335] width 917 height 516
click at [409, 568] on span at bounding box center [407, 573] width 11 height 11
click at [409, 568] on span at bounding box center [413, 573] width 11 height 11
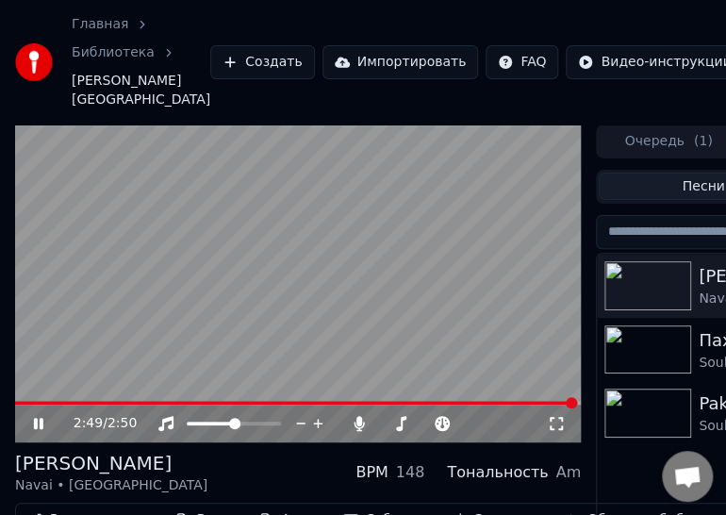
click at [41, 421] on icon at bounding box center [38, 423] width 9 height 11
